Goal: Task Accomplishment & Management: Manage account settings

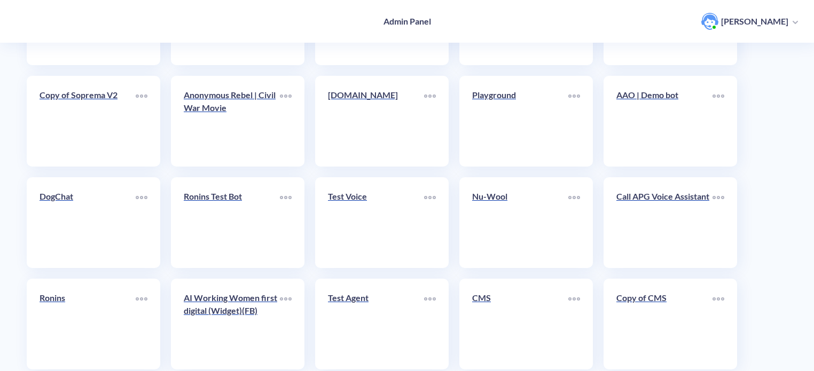
scroll to position [369, 0]
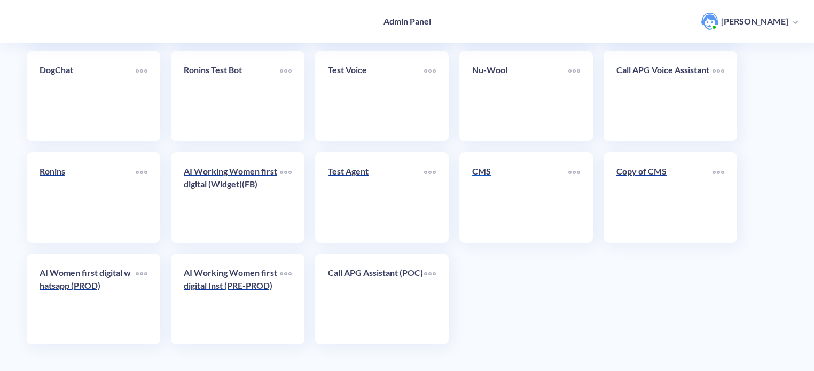
click at [508, 198] on link "CMS" at bounding box center [520, 197] width 96 height 65
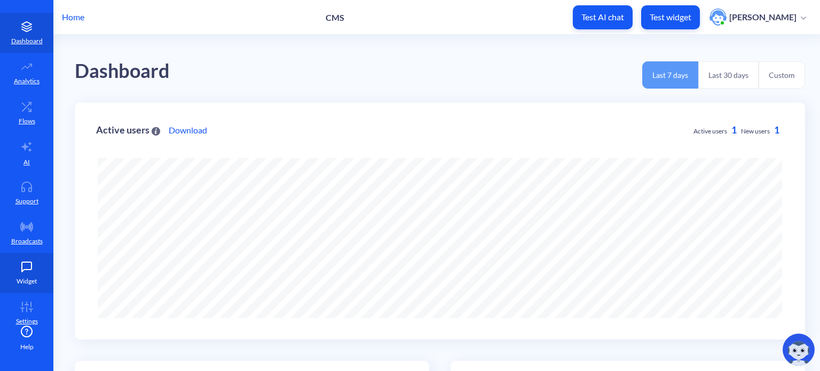
scroll to position [33, 0]
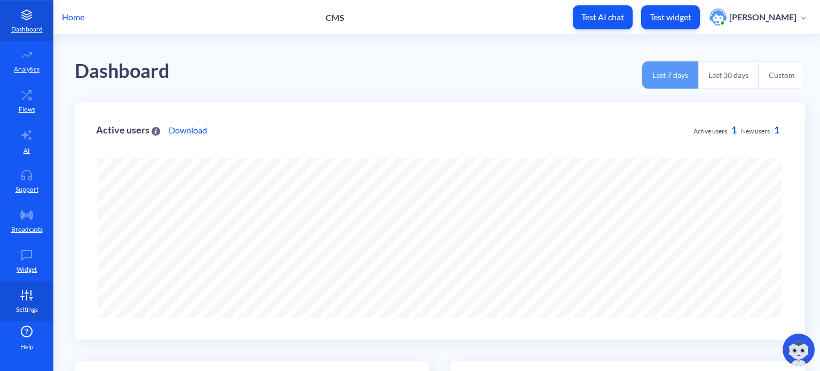
click at [34, 298] on icon at bounding box center [26, 295] width 21 height 11
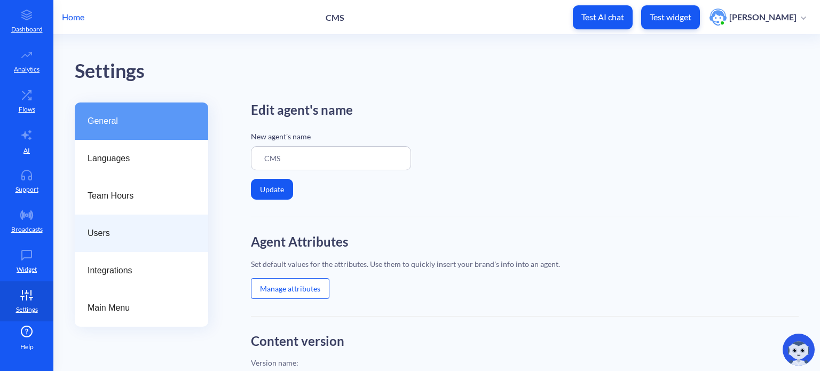
click at [128, 225] on div "Users" at bounding box center [141, 233] width 133 height 37
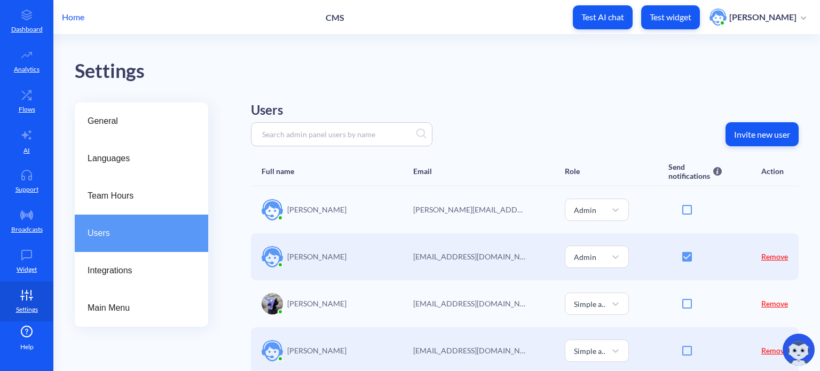
click at [760, 138] on p "Invite new user" at bounding box center [762, 134] width 56 height 11
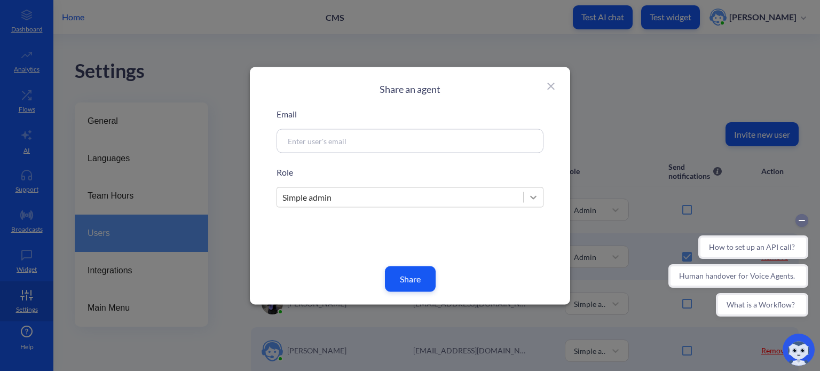
click at [536, 199] on icon at bounding box center [533, 197] width 11 height 11
click at [546, 83] on icon at bounding box center [551, 86] width 13 height 13
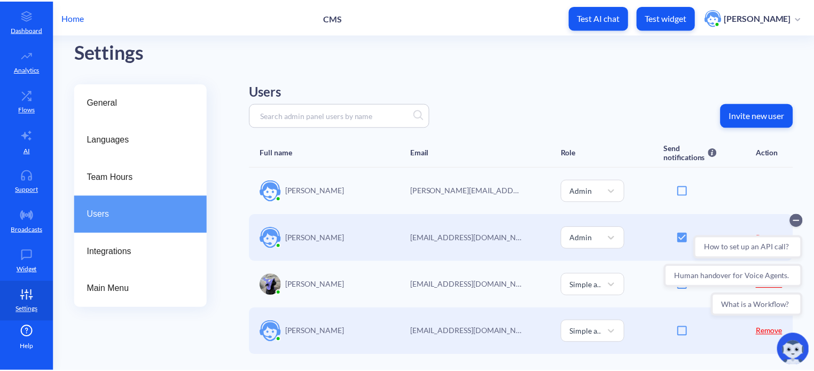
scroll to position [29, 0]
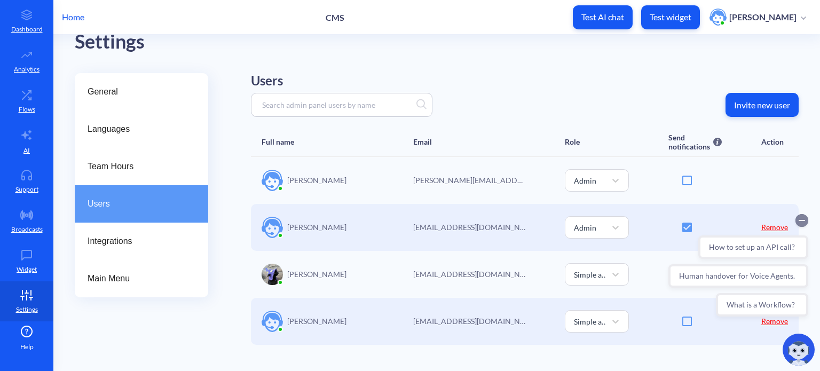
click at [799, 220] on icon "Collapse conversation starters" at bounding box center [802, 220] width 13 height 13
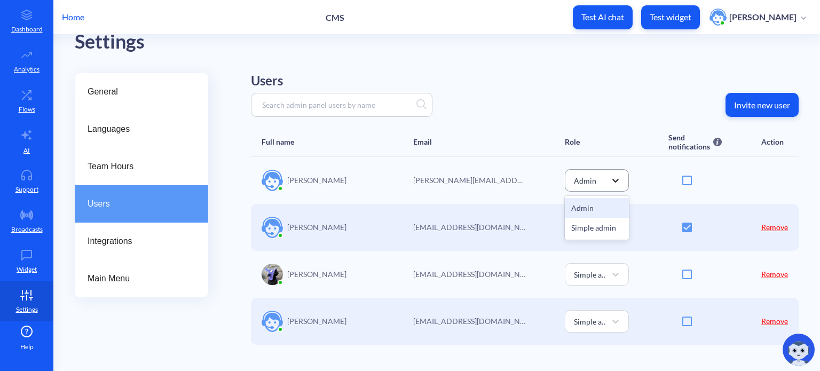
click at [617, 177] on icon at bounding box center [615, 180] width 11 height 11
click at [612, 121] on div "Users Invite new user Full name Email Role Send notifications Send email notifi…" at bounding box center [525, 209] width 548 height 272
click at [615, 183] on icon at bounding box center [615, 180] width 11 height 11
click at [598, 115] on div "Invite new user" at bounding box center [525, 105] width 548 height 24
click at [617, 227] on icon at bounding box center [615, 227] width 11 height 11
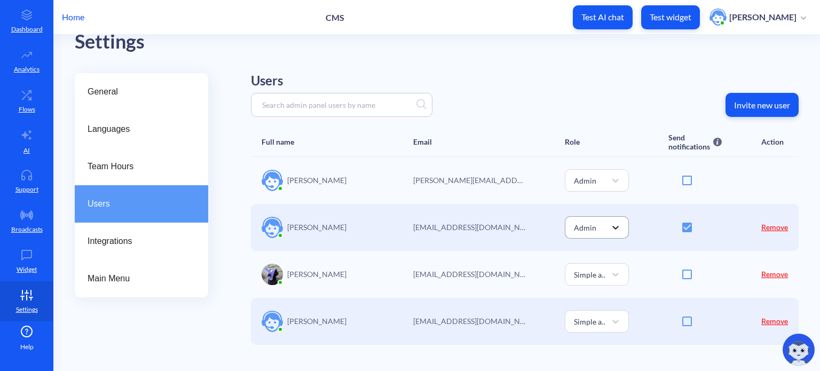
click at [617, 227] on icon at bounding box center [615, 227] width 11 height 11
click at [601, 127] on div "Users Invite new user Full name Email Role Send notifications Send email notifi…" at bounding box center [525, 209] width 548 height 272
click at [69, 19] on p "Home" at bounding box center [73, 17] width 22 height 13
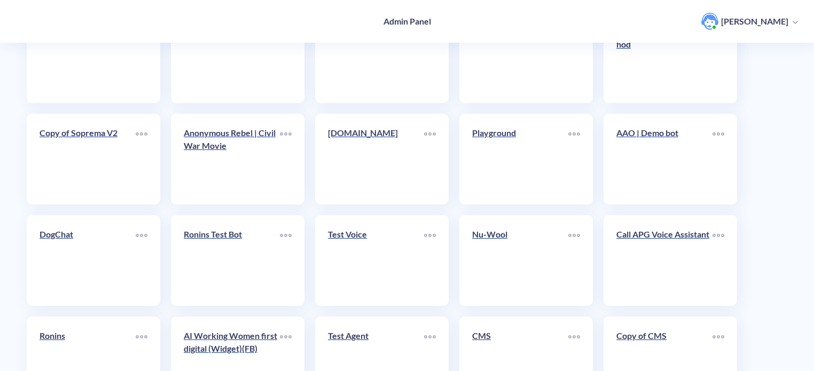
scroll to position [369, 0]
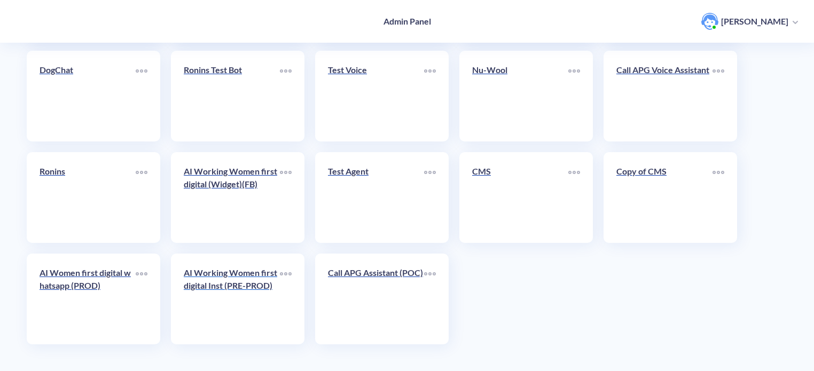
click at [227, 300] on div "AI Working Women first digital Inst (PRE-PROD)" at bounding box center [232, 283] width 96 height 34
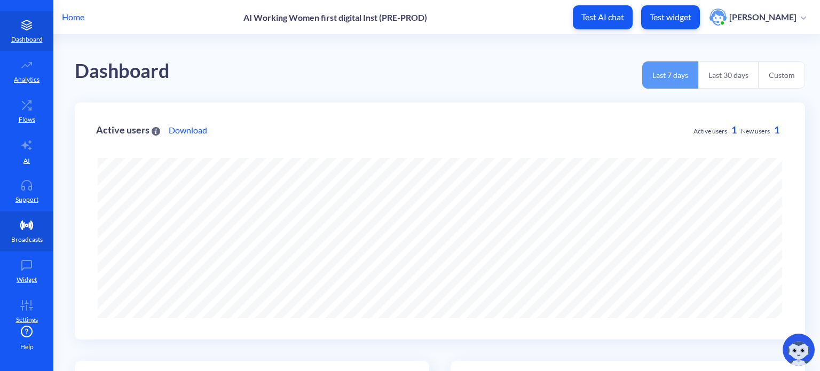
scroll to position [33, 0]
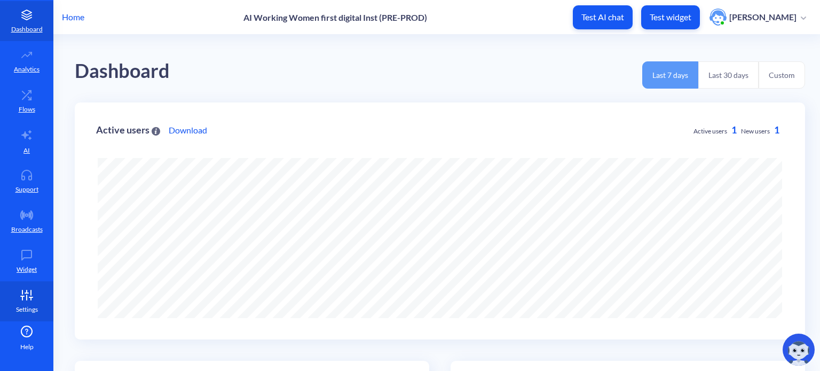
click at [15, 301] on link "Settings" at bounding box center [26, 301] width 53 height 40
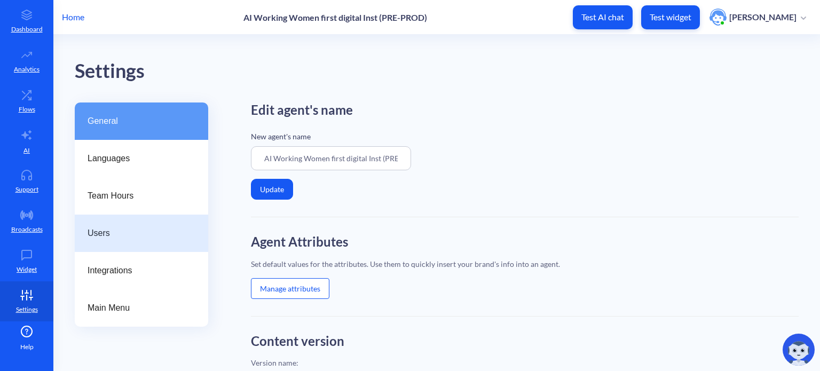
click at [128, 231] on span "Users" at bounding box center [137, 233] width 99 height 13
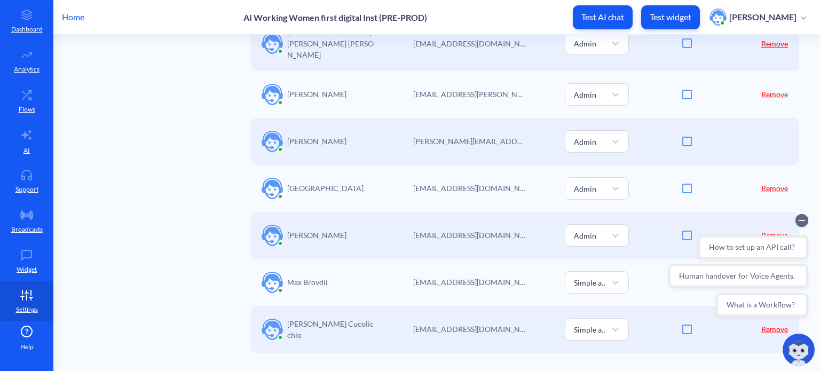
scroll to position [728, 0]
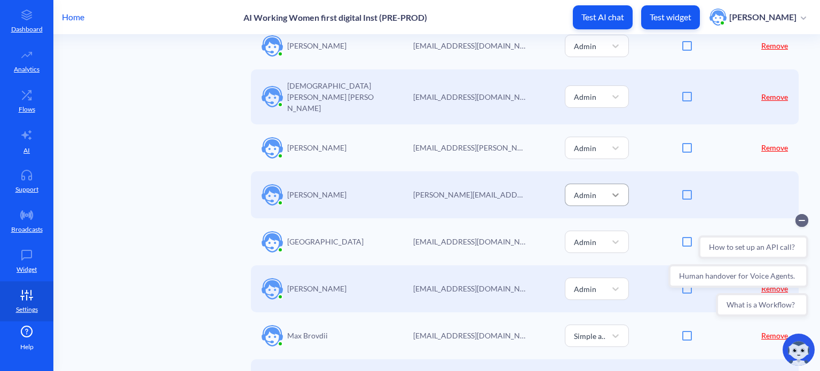
click at [607, 191] on div at bounding box center [615, 194] width 19 height 19
